Goal: Information Seeking & Learning: Learn about a topic

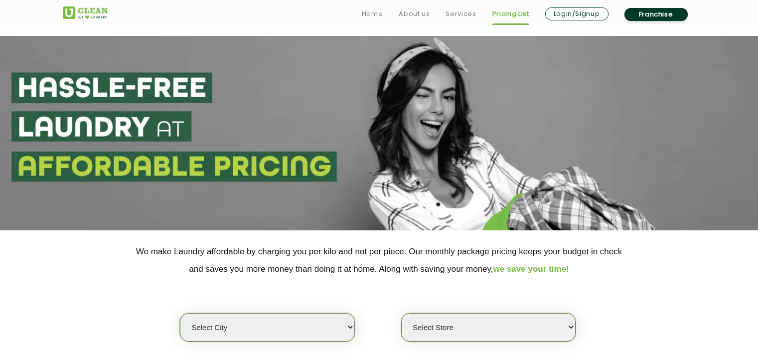
scroll to position [150, 0]
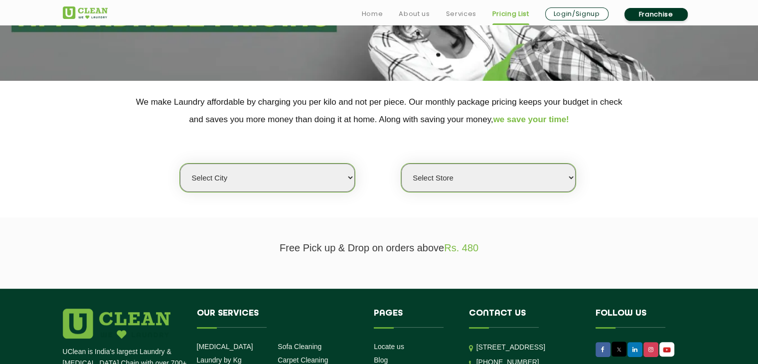
click at [294, 179] on select "Select city [GEOGRAPHIC_DATA] [GEOGRAPHIC_DATA] [GEOGRAPHIC_DATA] [GEOGRAPHIC_D…" at bounding box center [267, 177] width 174 height 28
click at [89, 164] on div "Select city [GEOGRAPHIC_DATA] [GEOGRAPHIC_DATA] [GEOGRAPHIC_DATA] [GEOGRAPHIC_D…" at bounding box center [379, 160] width 648 height 64
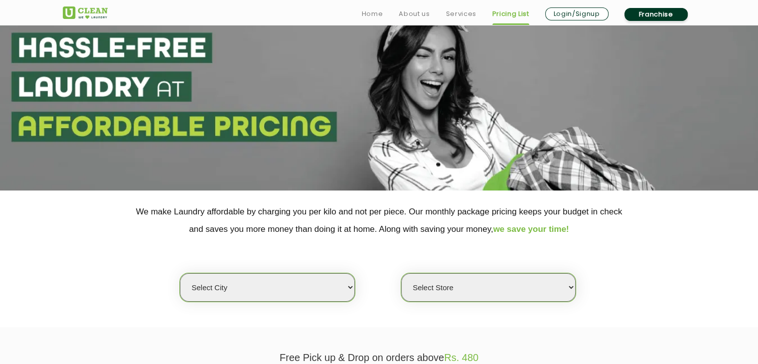
scroll to position [0, 0]
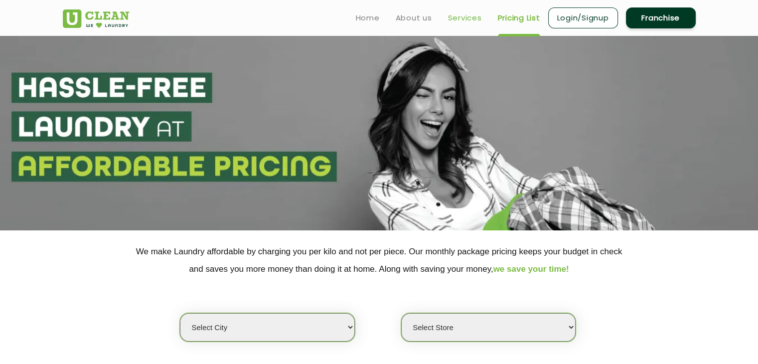
click at [469, 20] on link "Services" at bounding box center [465, 18] width 34 height 12
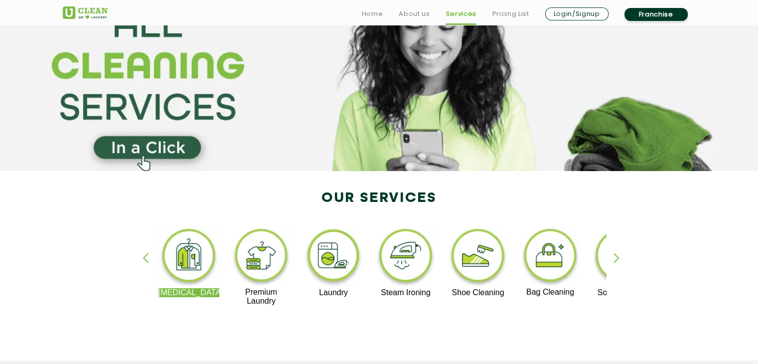
scroll to position [199, 0]
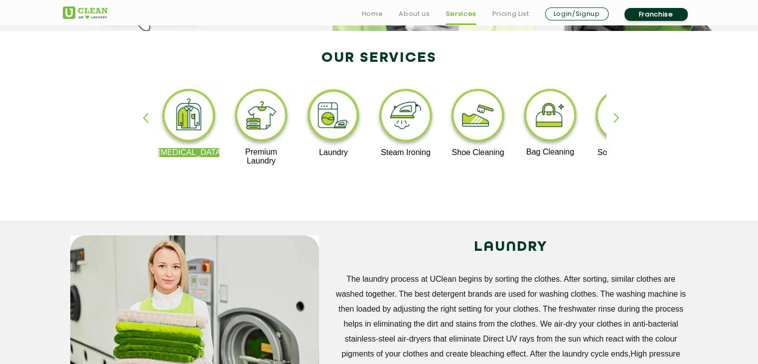
click at [618, 116] on div "button" at bounding box center [621, 126] width 15 height 27
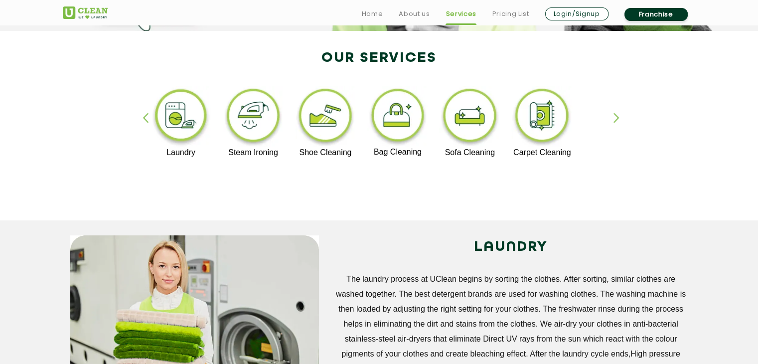
click at [512, 20] on li "Pricing List" at bounding box center [510, 14] width 37 height 14
click at [506, 11] on link "Pricing List" at bounding box center [510, 14] width 37 height 12
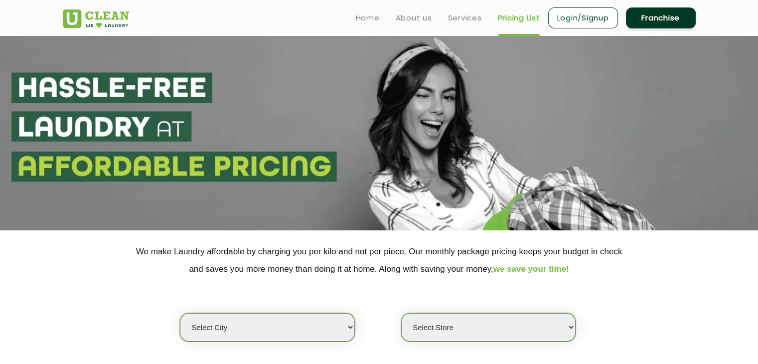
click at [273, 328] on select "Select city [GEOGRAPHIC_DATA] [GEOGRAPHIC_DATA] [GEOGRAPHIC_DATA] [GEOGRAPHIC_D…" at bounding box center [267, 327] width 174 height 28
select select "2"
click at [180, 313] on select "Select city [GEOGRAPHIC_DATA] [GEOGRAPHIC_DATA] [GEOGRAPHIC_DATA] [GEOGRAPHIC_D…" at bounding box center [267, 327] width 174 height 28
click at [451, 328] on select "Select Store" at bounding box center [488, 327] width 174 height 28
select select "202"
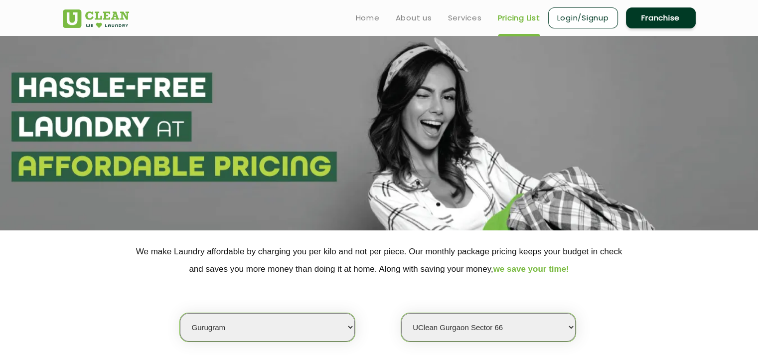
click at [401, 313] on select "Select Store [GEOGRAPHIC_DATA] Sector 66 [GEOGRAPHIC_DATA] Phase [GEOGRAPHIC_DA…" at bounding box center [488, 327] width 174 height 28
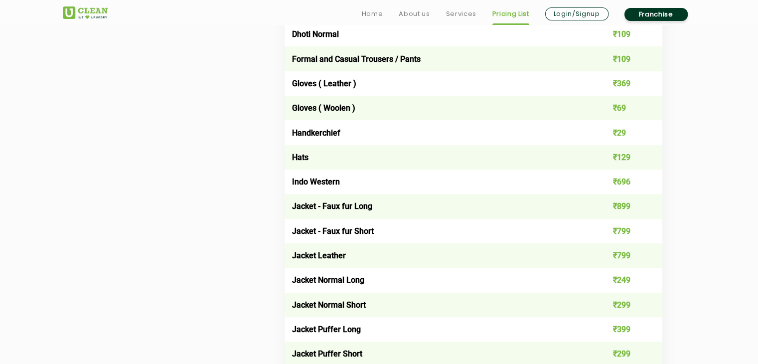
scroll to position [698, 0]
